Goal: Find specific page/section: Find specific page/section

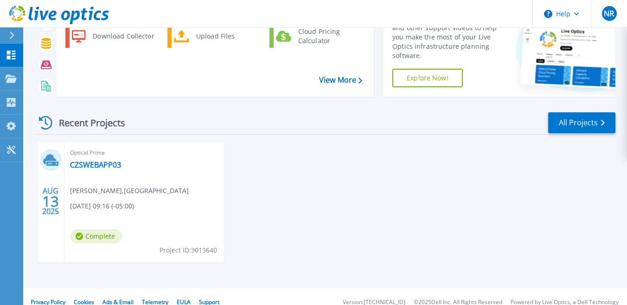
scroll to position [62, 0]
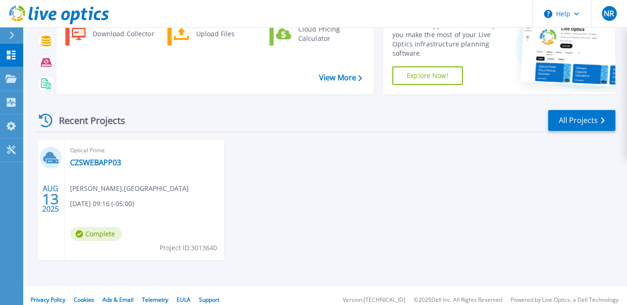
drag, startPoint x: 135, startPoint y: 163, endPoint x: 129, endPoint y: 163, distance: 6.5
click at [129, 163] on div "Optical Prime CZSWEBAPP03 Neel Rajgor , Brookfield Chicago Zoo 08/13/2025, 09:1…" at bounding box center [145, 200] width 160 height 120
drag, startPoint x: 131, startPoint y: 163, endPoint x: 126, endPoint y: 164, distance: 5.3
click at [126, 164] on div "Optical Prime CZSWEBAPP03 Neel Rajgor , Brookfield Chicago Zoo 08/13/2025, 09:1…" at bounding box center [145, 200] width 160 height 120
copy div "CZSWEBAPP03"
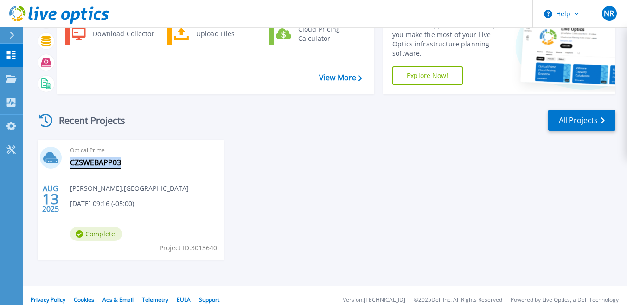
click at [92, 162] on link "CZSWEBAPP03" at bounding box center [95, 162] width 51 height 9
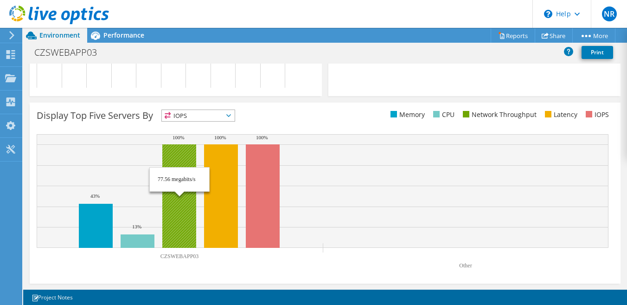
scroll to position [333, 0]
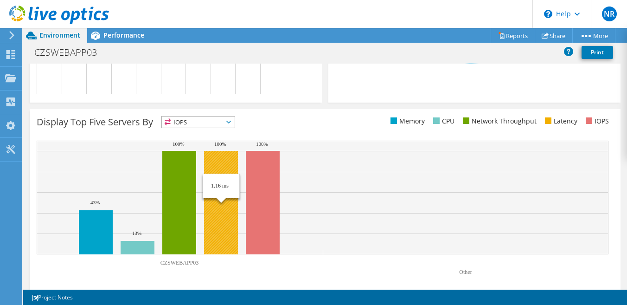
click at [226, 233] on rect at bounding box center [221, 202] width 34 height 103
